Goal: Task Accomplishment & Management: Use online tool/utility

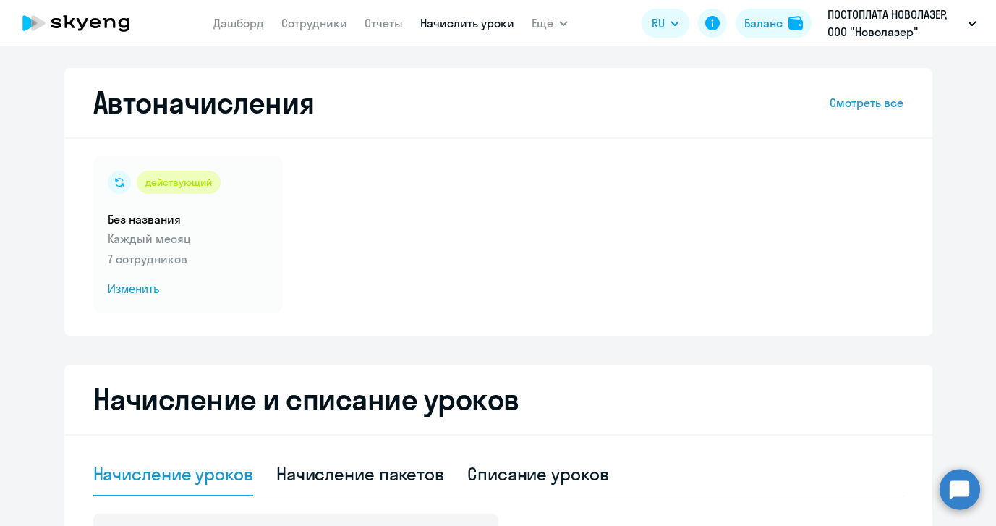
select select "10"
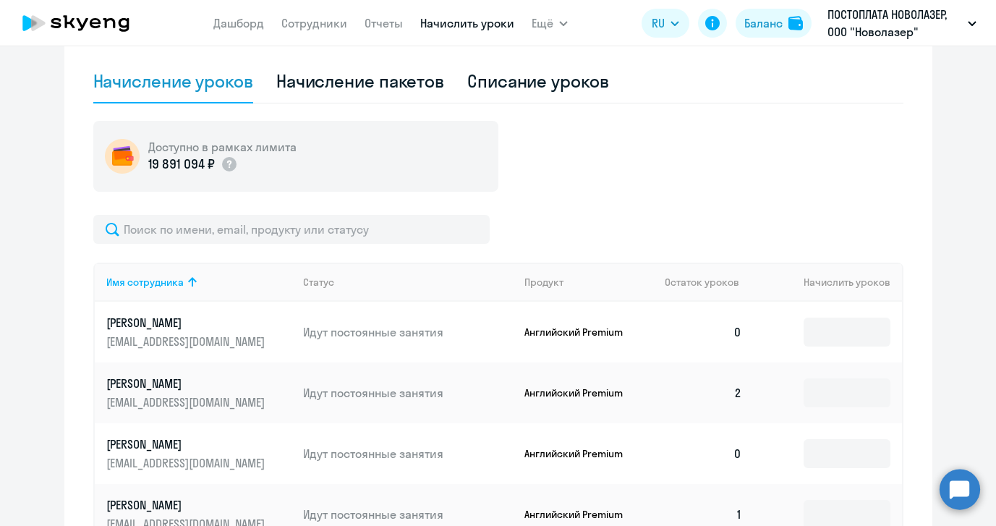
scroll to position [596, 0]
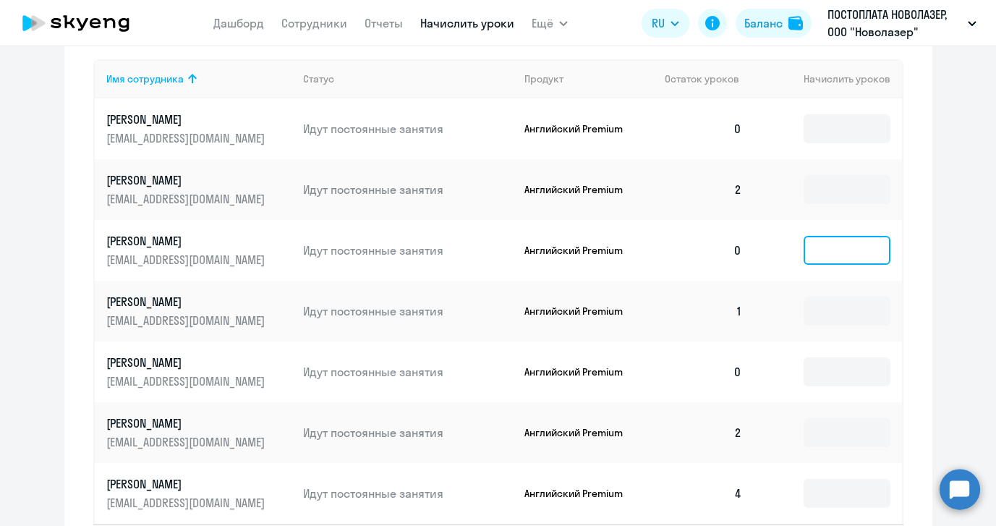
click at [849, 255] on input at bounding box center [847, 250] width 87 height 29
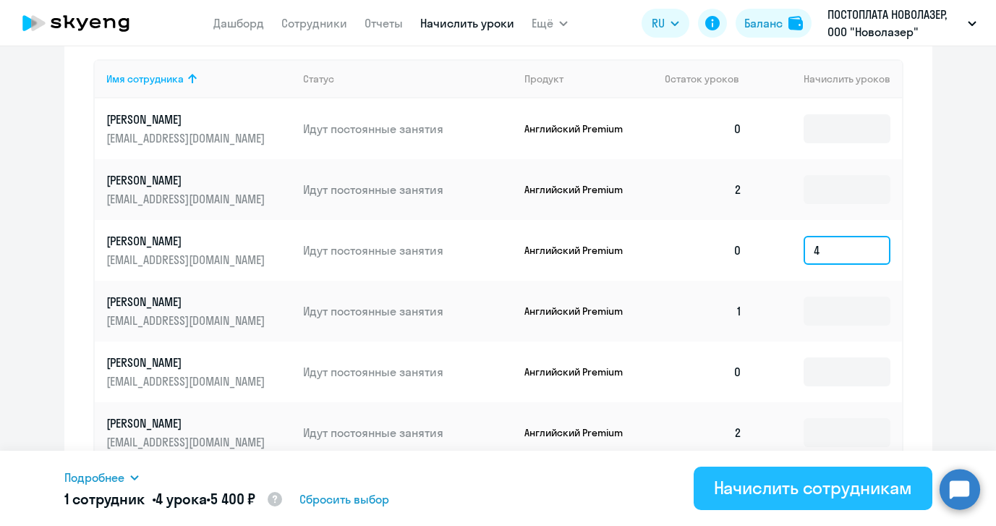
type input "4"
click at [828, 491] on div "Начислить сотрудникам" at bounding box center [813, 487] width 198 height 23
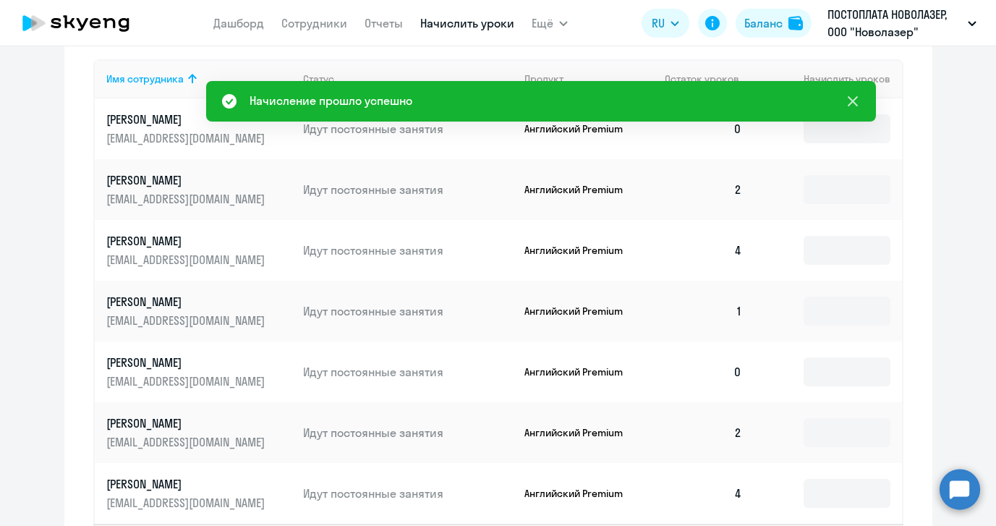
click at [854, 100] on icon at bounding box center [852, 101] width 10 height 10
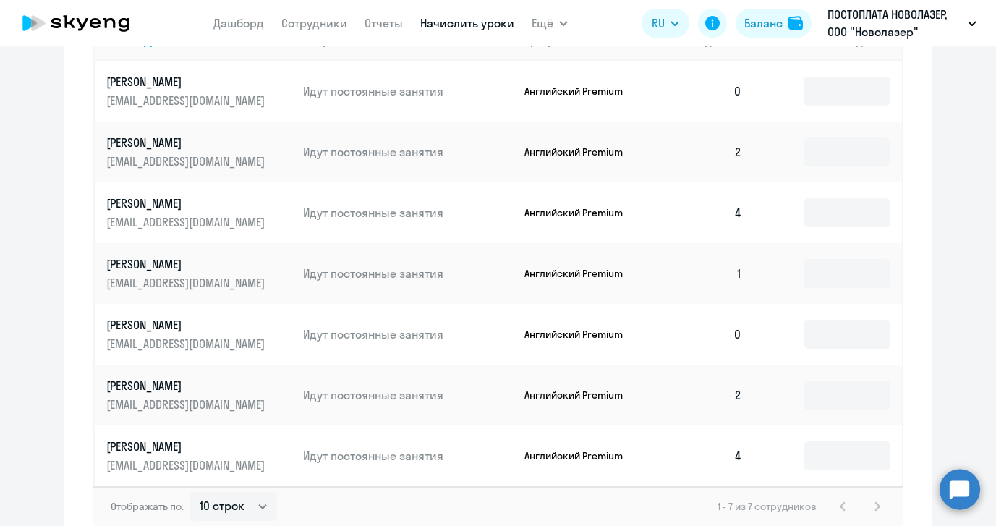
scroll to position [631, 0]
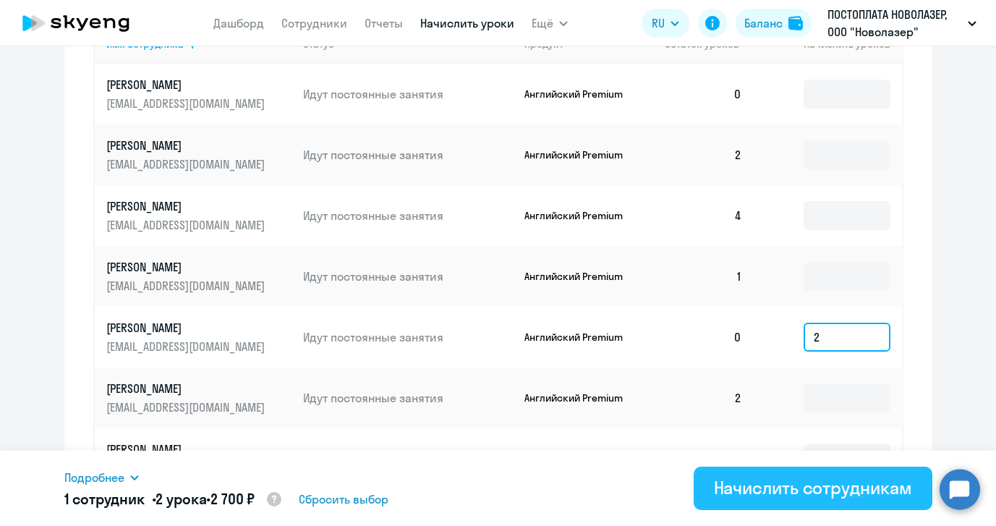
type input "2"
click at [834, 501] on button "Начислить сотрудникам" at bounding box center [813, 488] width 239 height 43
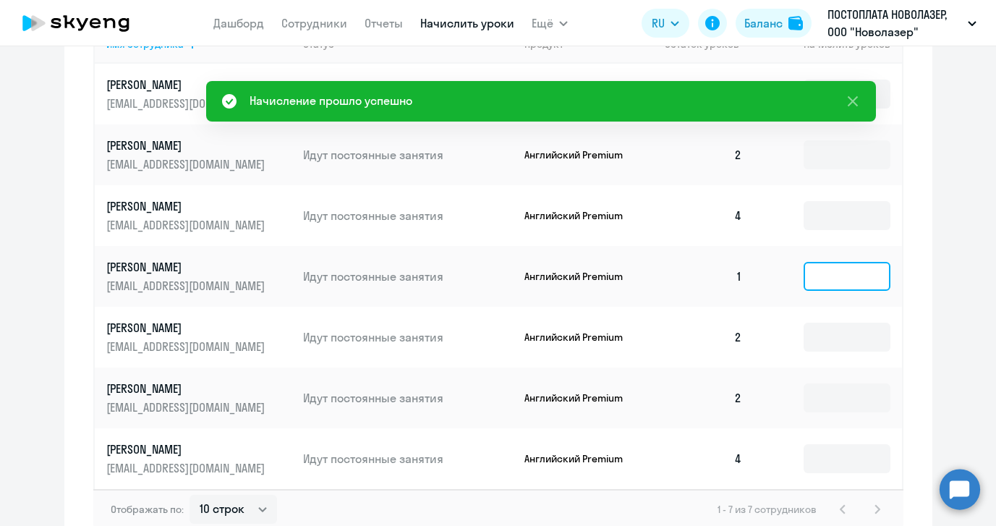
click at [831, 278] on input at bounding box center [847, 276] width 87 height 29
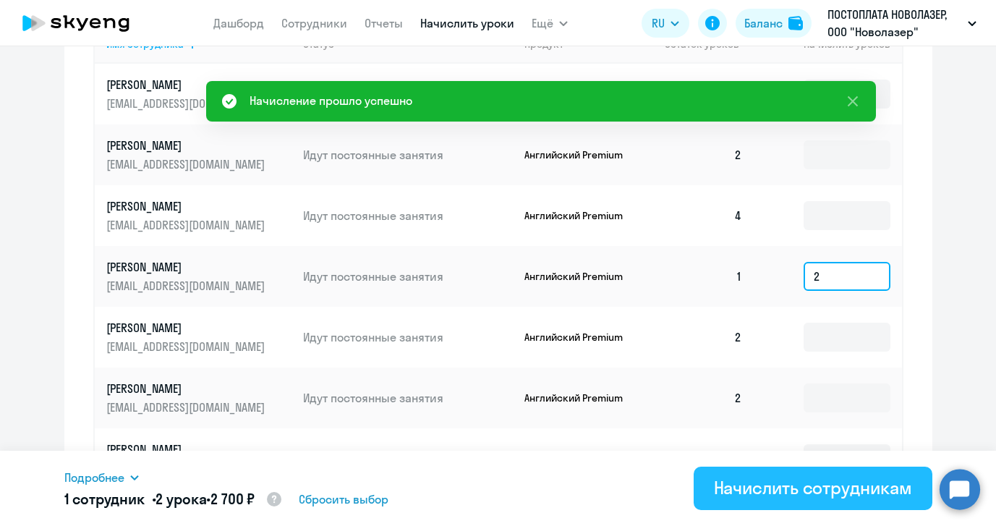
type input "2"
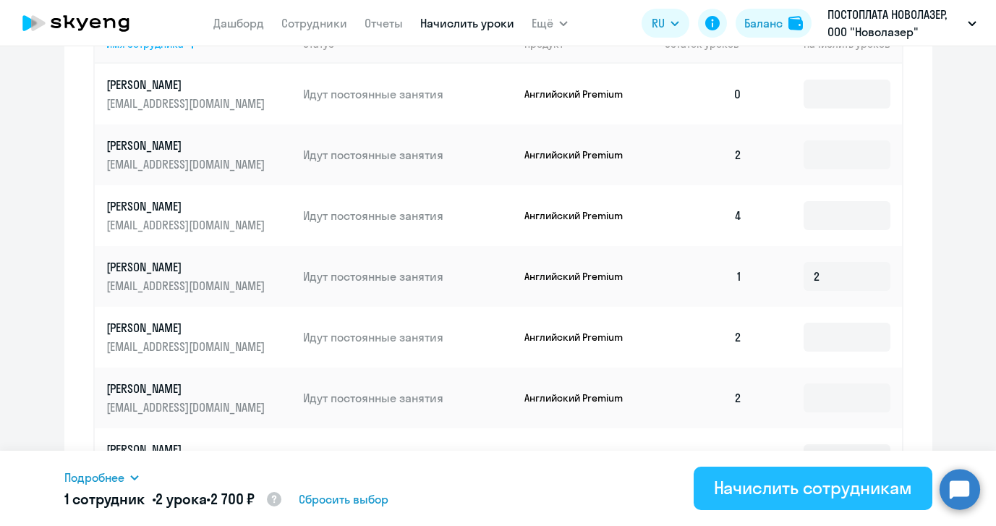
click at [807, 507] on button "Начислить сотрудникам" at bounding box center [813, 488] width 239 height 43
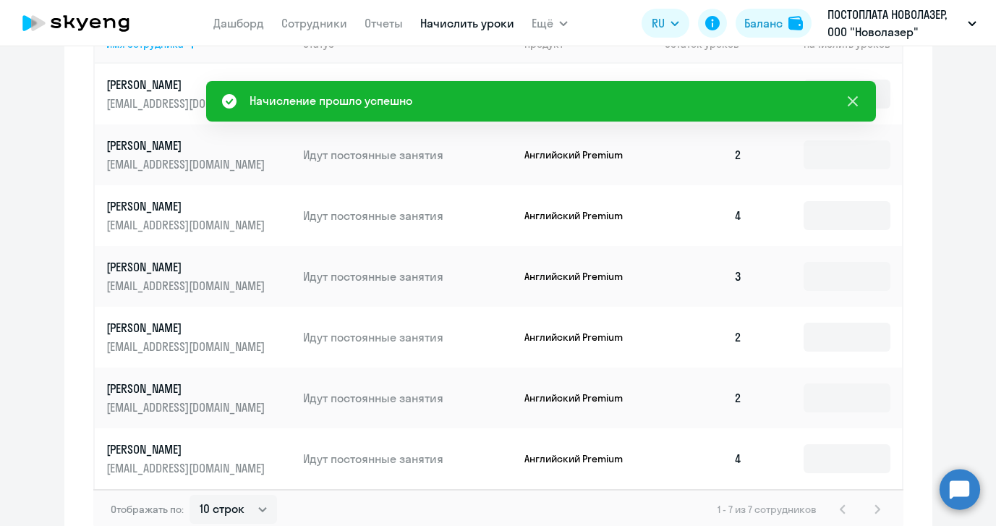
click at [855, 99] on icon at bounding box center [852, 101] width 10 height 10
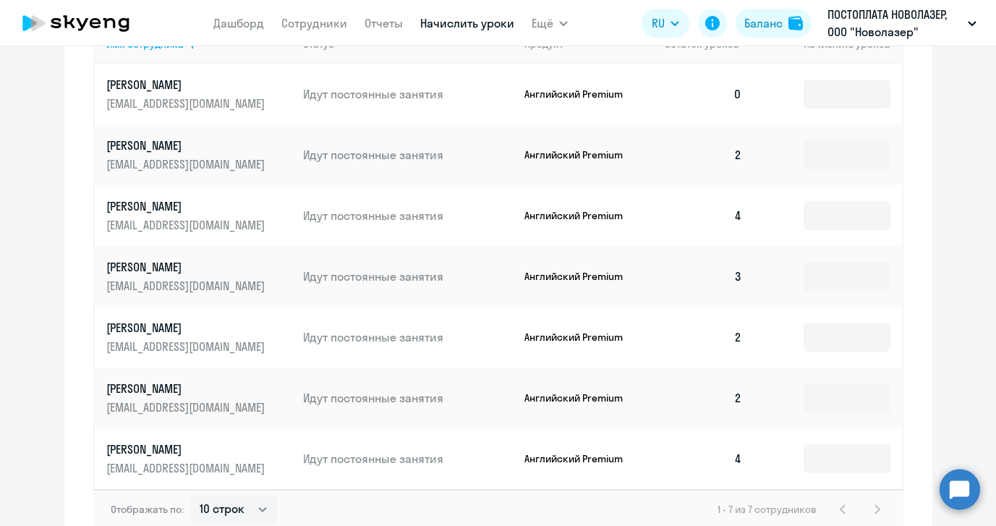
scroll to position [609, 0]
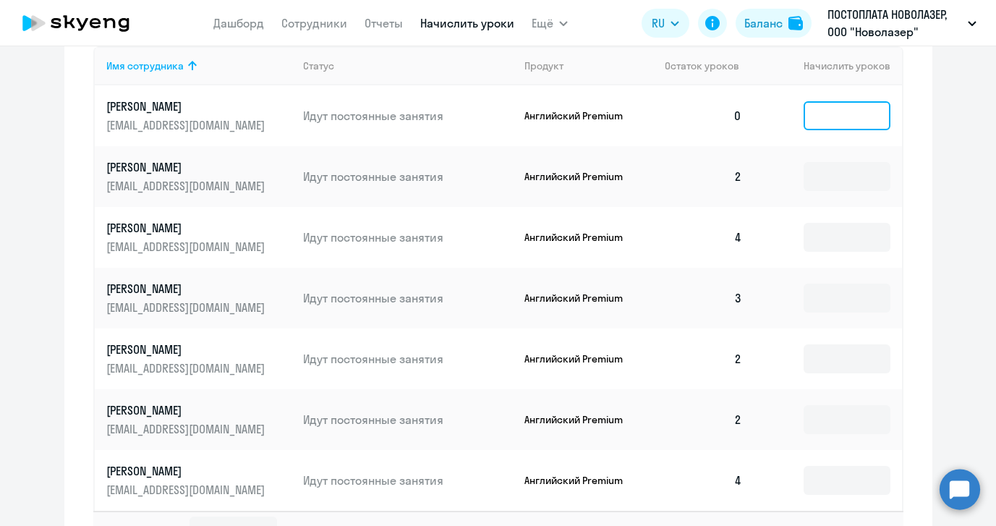
click at [831, 119] on input at bounding box center [847, 115] width 87 height 29
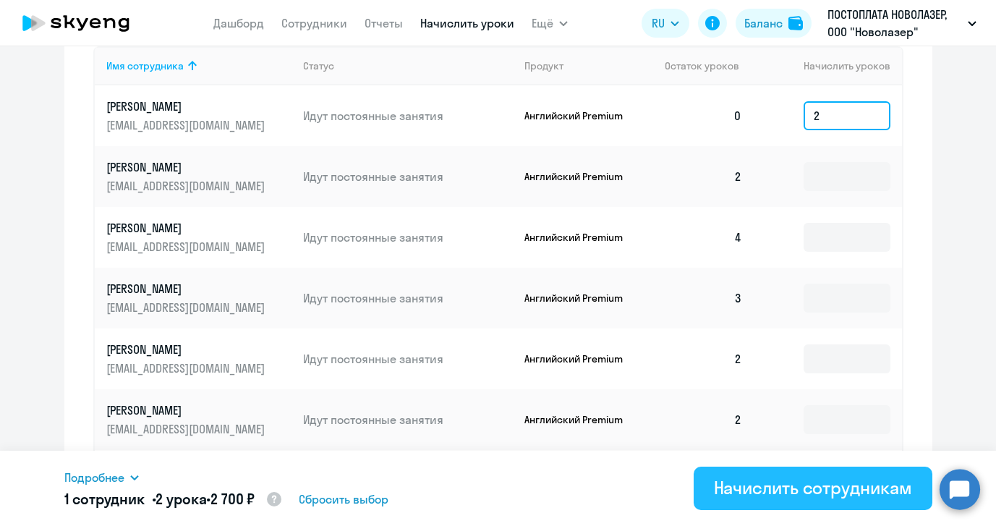
type input "2"
click at [851, 491] on div "Начислить сотрудникам" at bounding box center [813, 487] width 198 height 23
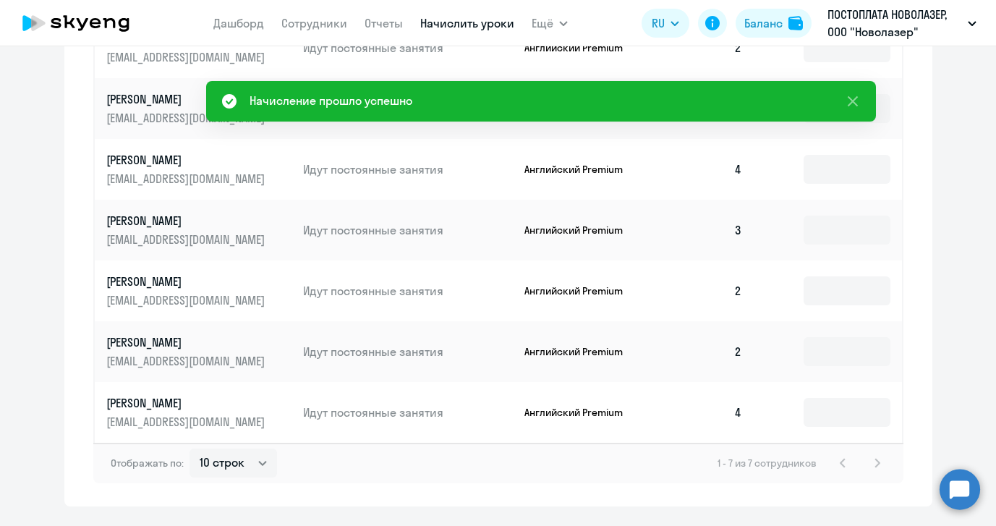
scroll to position [543, 0]
